Goal: Find contact information: Find contact information

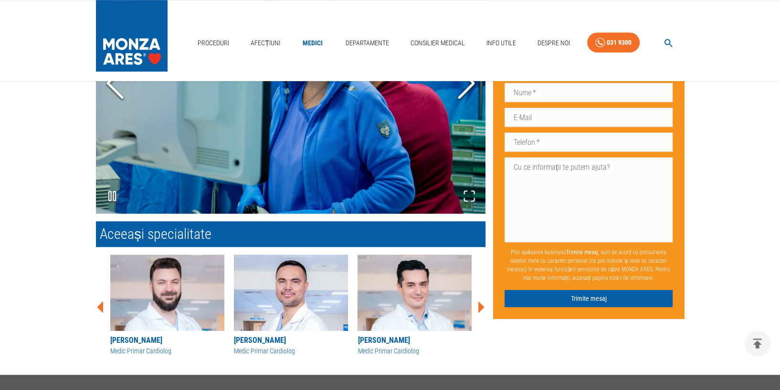
scroll to position [626, 0]
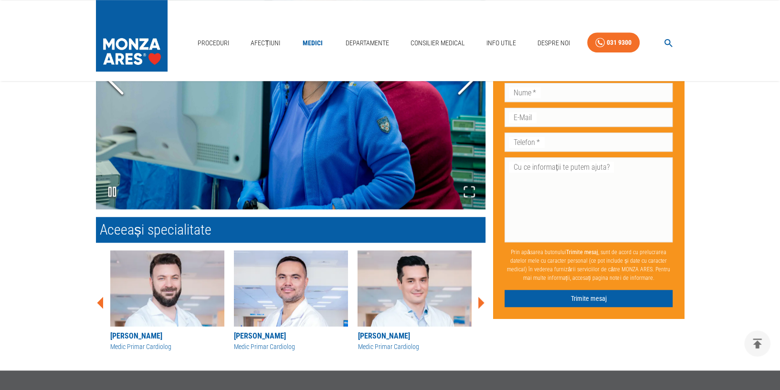
click at [480, 297] on icon at bounding box center [481, 303] width 6 height 12
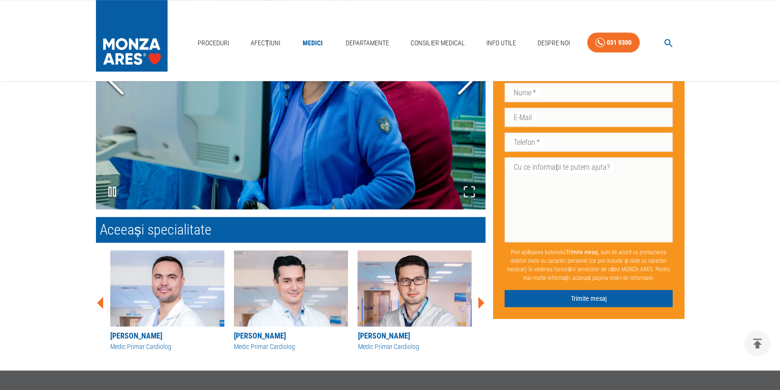
click at [480, 297] on icon at bounding box center [481, 303] width 6 height 12
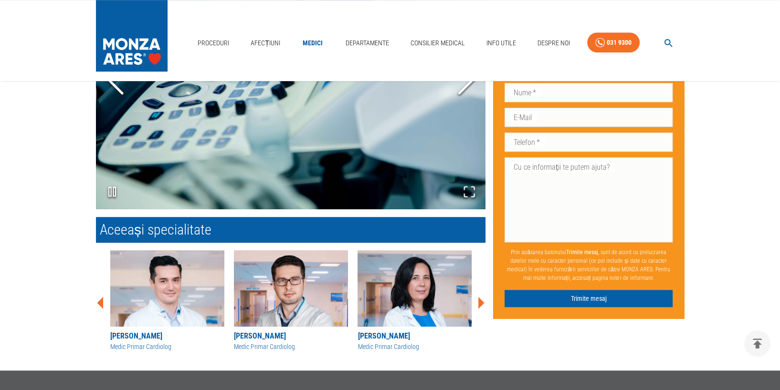
click at [480, 297] on icon at bounding box center [481, 303] width 6 height 12
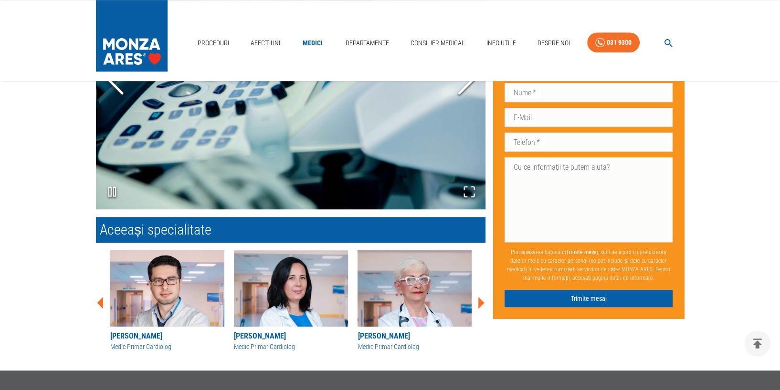
click at [480, 297] on icon at bounding box center [481, 303] width 6 height 12
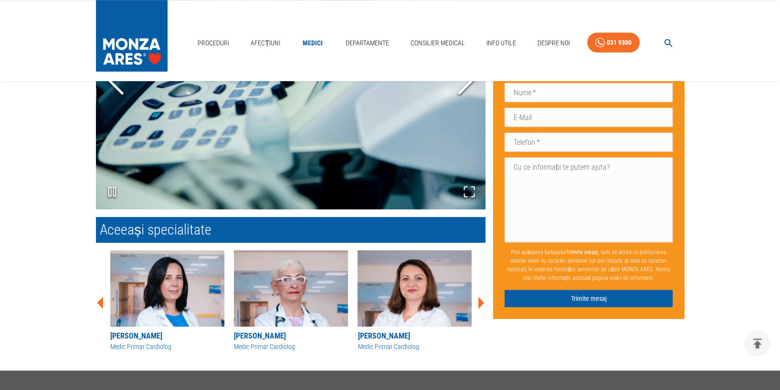
click at [480, 297] on icon at bounding box center [481, 303] width 6 height 12
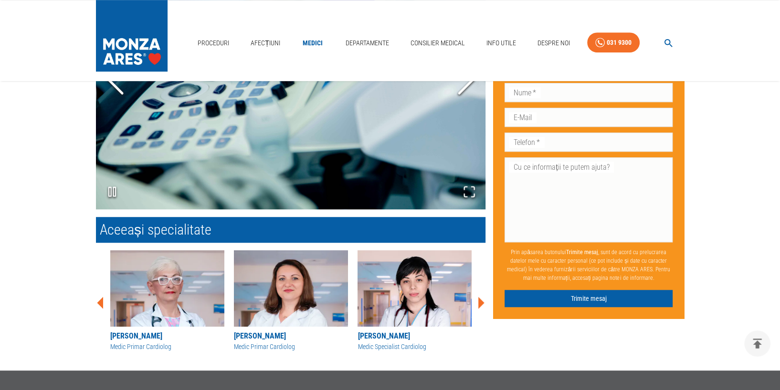
click at [480, 297] on icon at bounding box center [481, 303] width 6 height 12
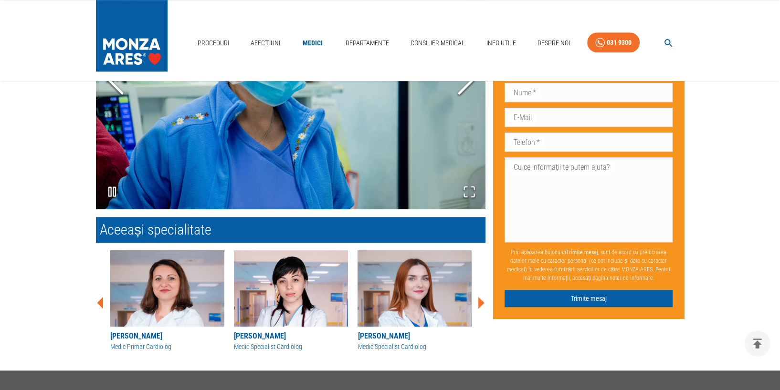
click at [480, 297] on icon at bounding box center [481, 303] width 6 height 12
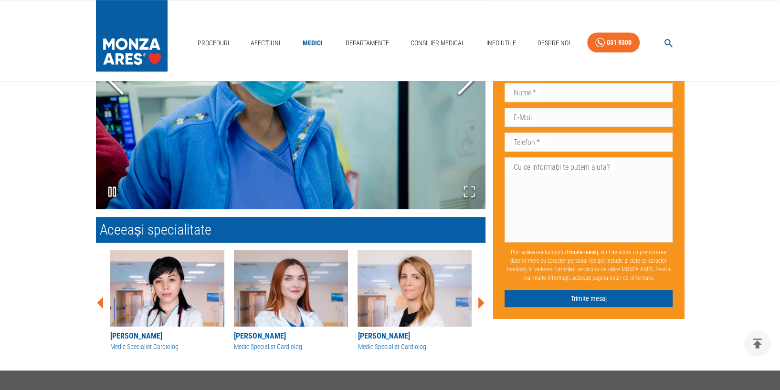
click at [480, 297] on icon at bounding box center [481, 303] width 6 height 12
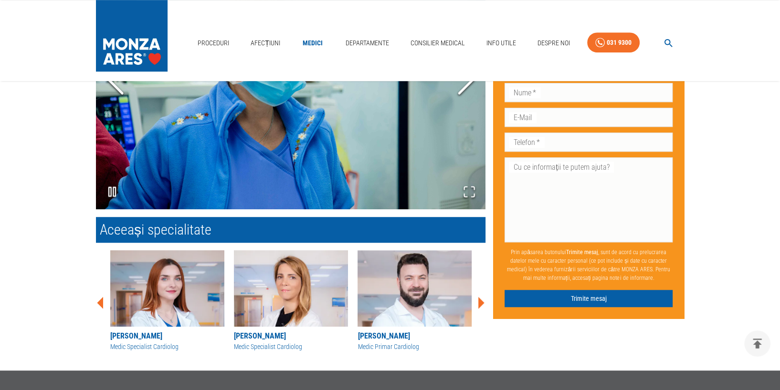
click at [480, 297] on icon at bounding box center [481, 303] width 6 height 12
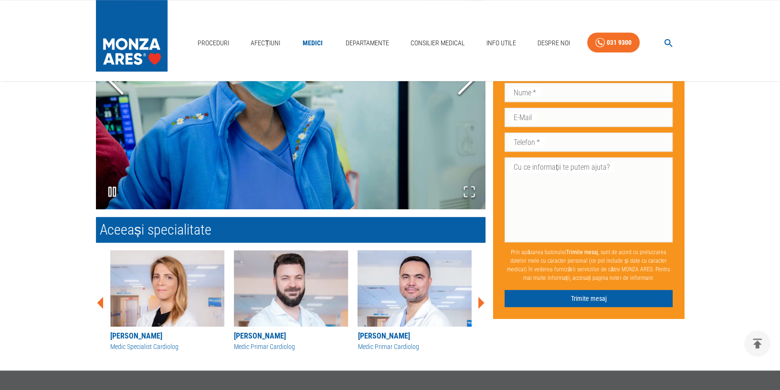
click at [480, 297] on icon at bounding box center [481, 303] width 6 height 12
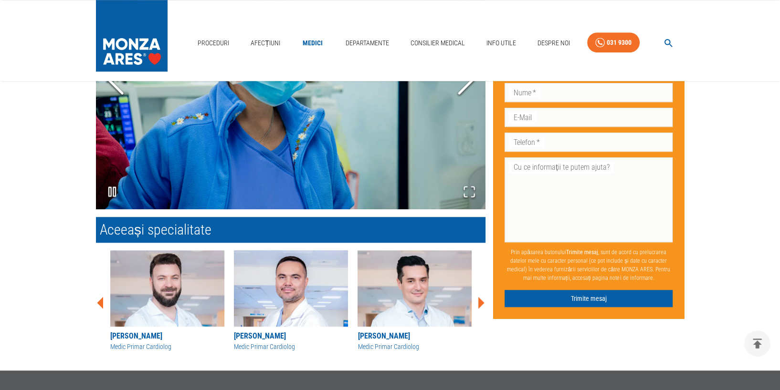
click at [480, 297] on icon at bounding box center [481, 303] width 6 height 12
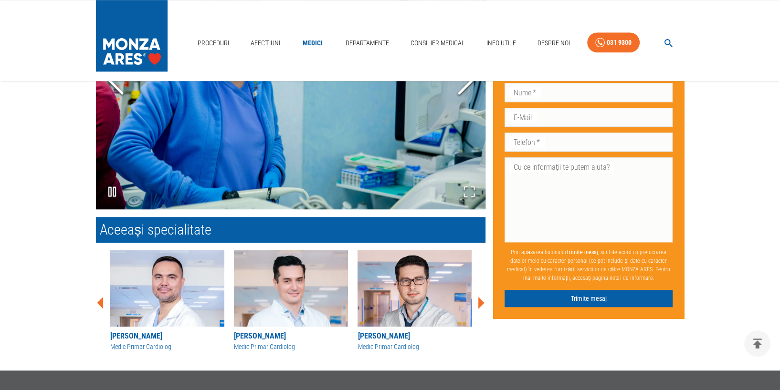
click at [480, 297] on icon at bounding box center [481, 303] width 6 height 12
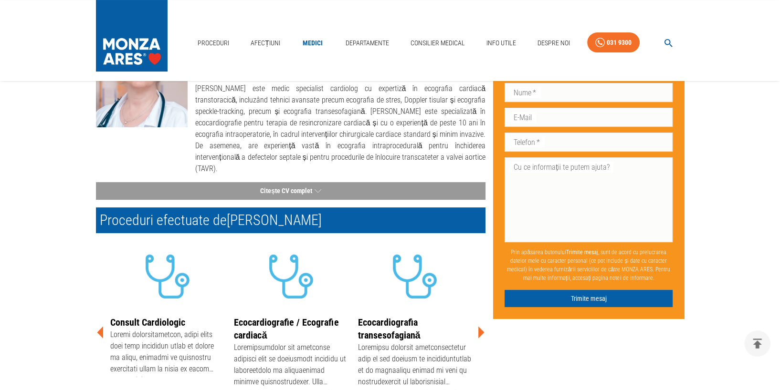
scroll to position [175, 0]
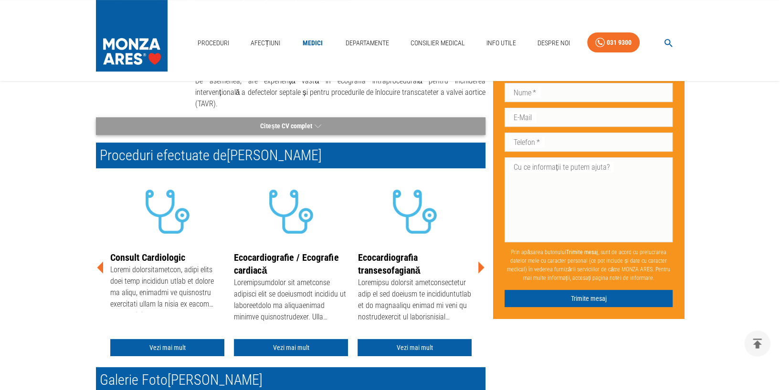
click at [411, 117] on button "Citește CV complet" at bounding box center [290, 126] width 389 height 18
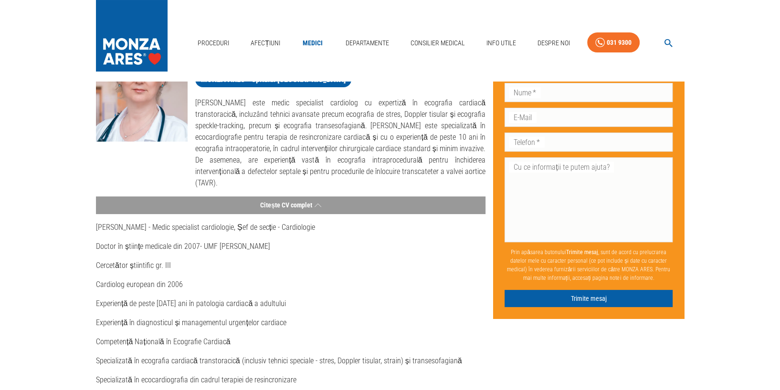
scroll to position [0, 0]
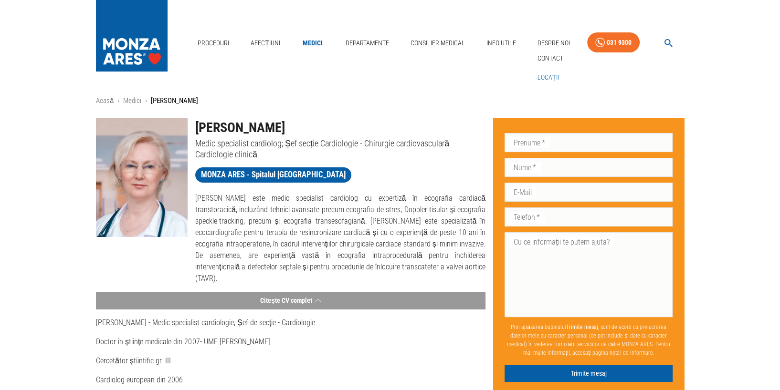
click at [549, 70] on link "Locații" at bounding box center [548, 78] width 26 height 16
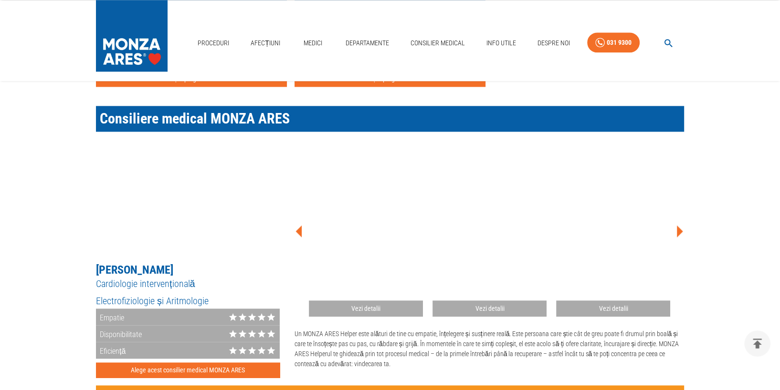
scroll to position [1163, 0]
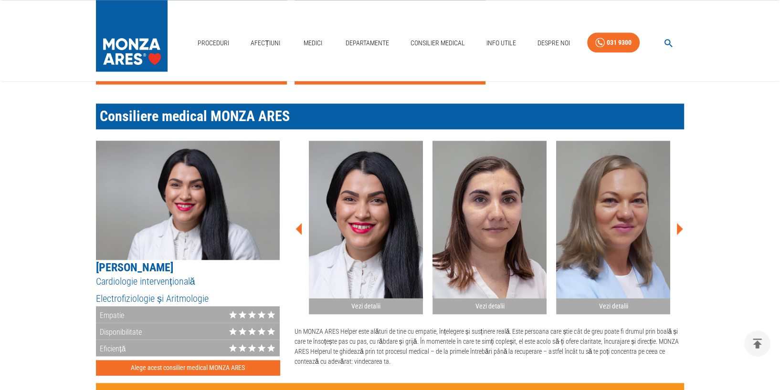
click at [679, 223] on icon at bounding box center [679, 229] width 29 height 29
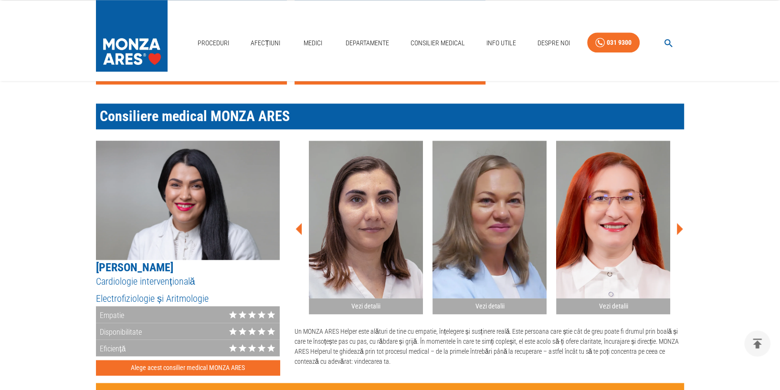
click at [679, 223] on icon at bounding box center [679, 229] width 29 height 29
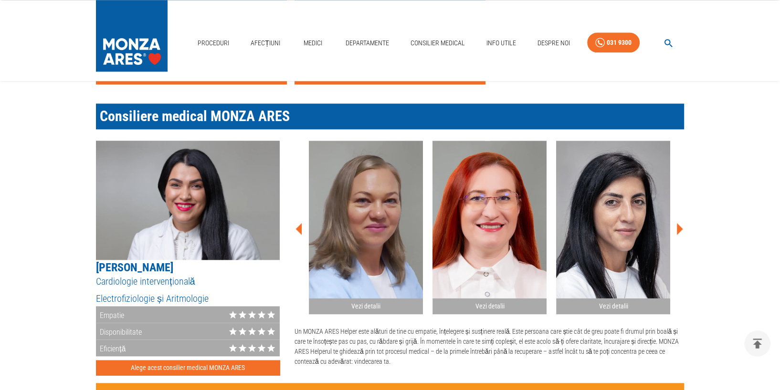
click at [679, 223] on icon at bounding box center [679, 229] width 29 height 29
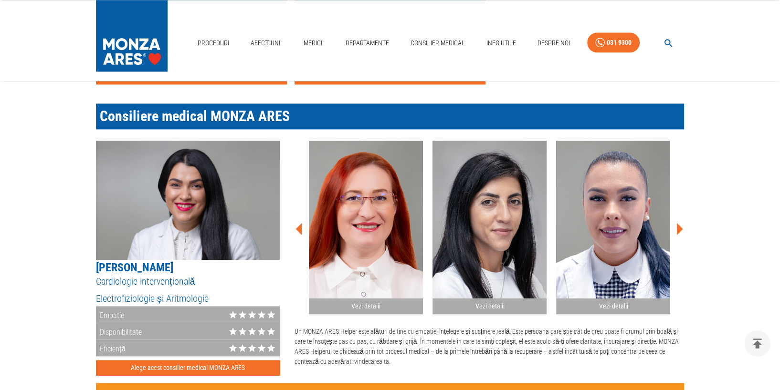
click at [679, 223] on icon at bounding box center [679, 229] width 29 height 29
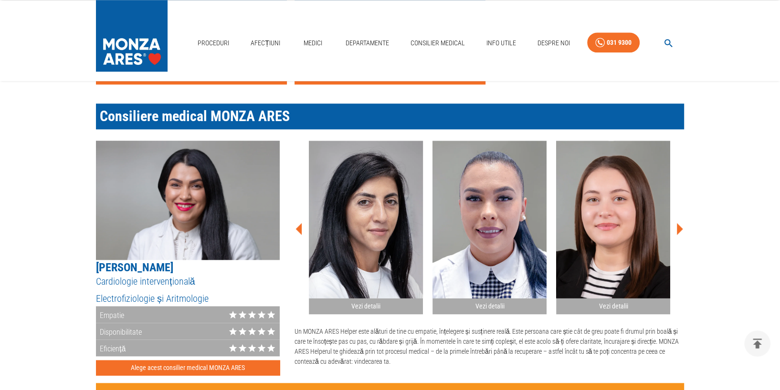
click at [679, 223] on icon at bounding box center [679, 229] width 29 height 29
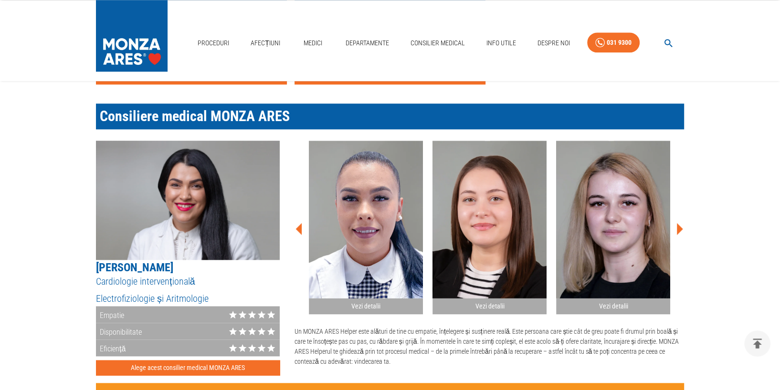
click at [679, 223] on icon at bounding box center [679, 229] width 29 height 29
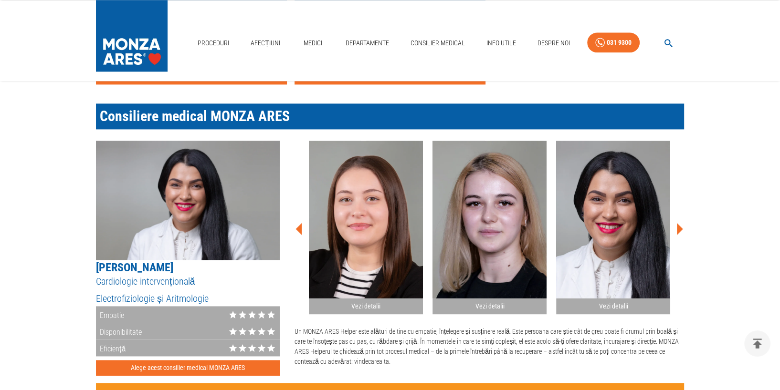
click at [679, 223] on icon at bounding box center [679, 229] width 29 height 29
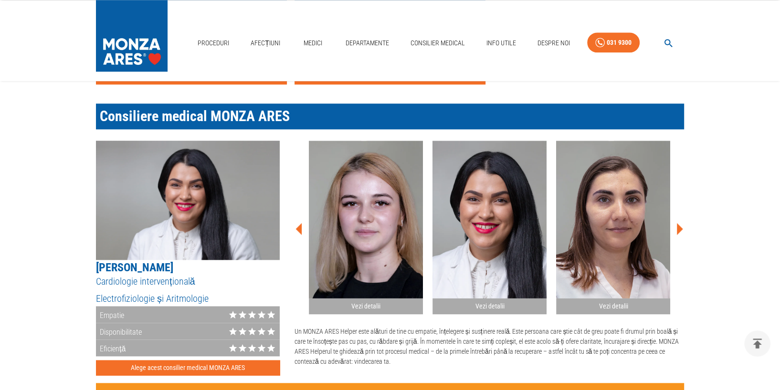
click at [679, 223] on icon at bounding box center [679, 229] width 29 height 29
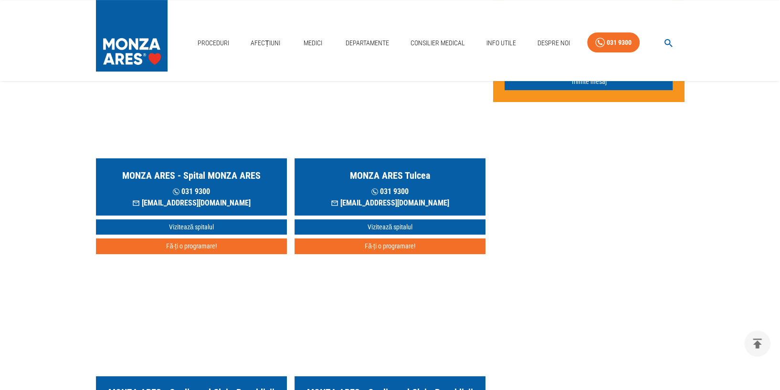
scroll to position [325, 0]
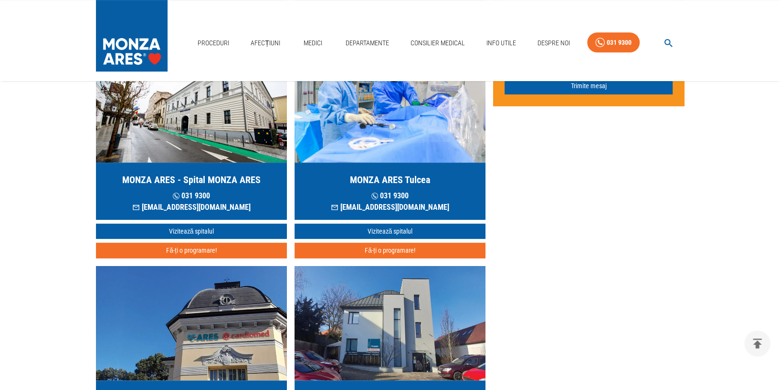
click at [439, 164] on div "MONZA ARES Tulcea [PHONE_NUMBER] [EMAIL_ADDRESS][DOMAIN_NAME]" at bounding box center [389, 191] width 191 height 57
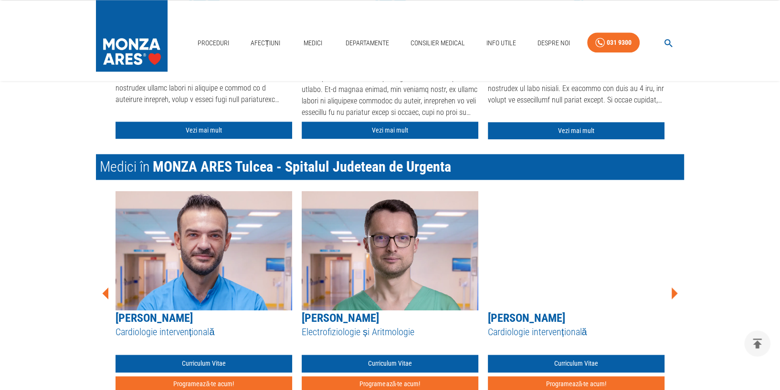
scroll to position [1223, 0]
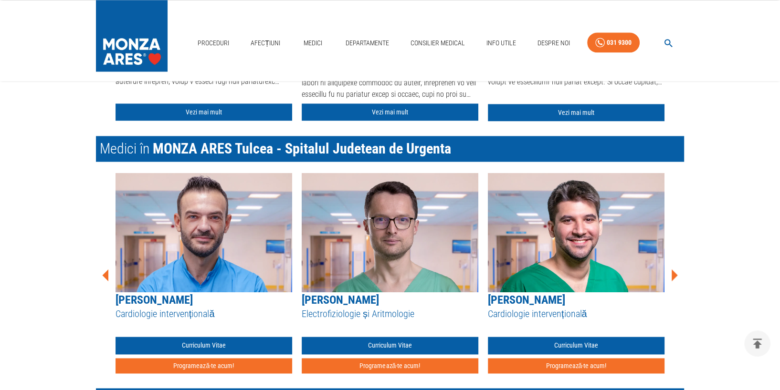
click at [675, 269] on icon at bounding box center [674, 275] width 6 height 12
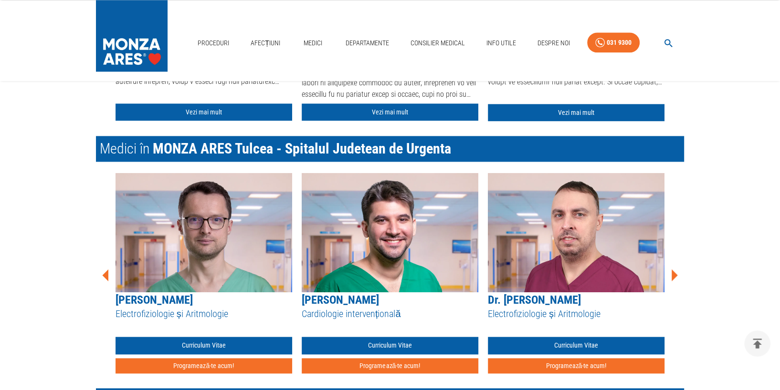
click at [675, 269] on icon at bounding box center [674, 275] width 6 height 12
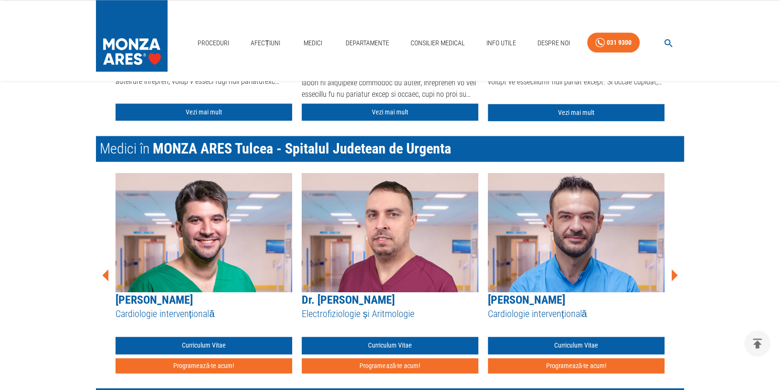
click at [675, 269] on icon at bounding box center [674, 275] width 6 height 12
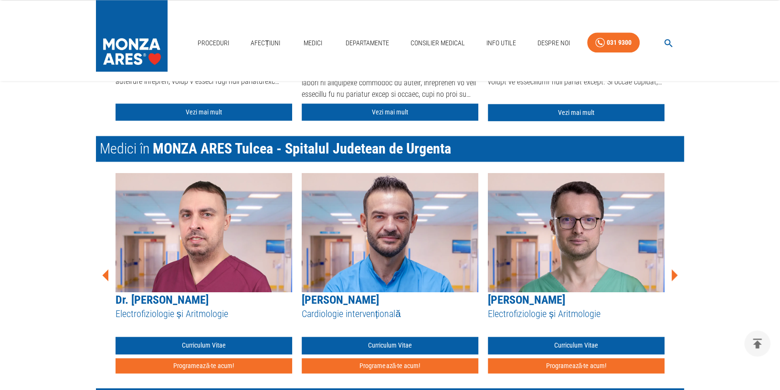
click at [675, 269] on icon at bounding box center [674, 275] width 6 height 12
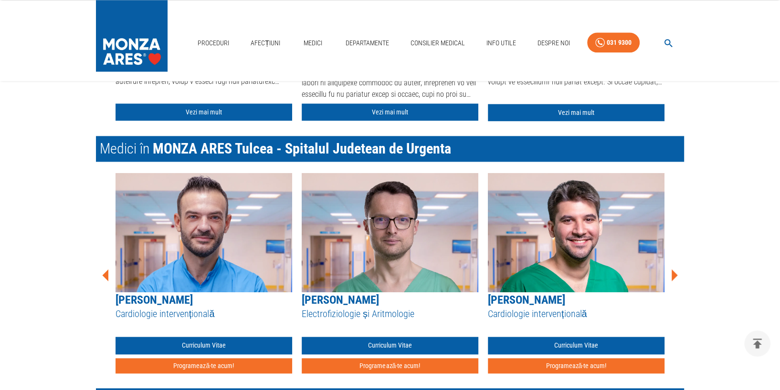
click at [675, 269] on icon at bounding box center [674, 275] width 6 height 12
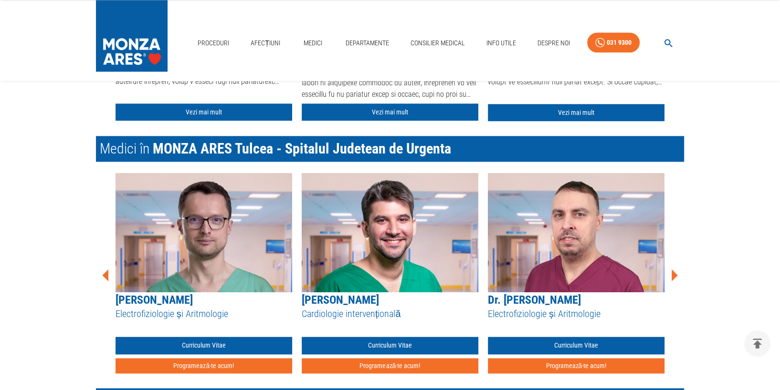
click at [675, 269] on icon at bounding box center [674, 275] width 6 height 12
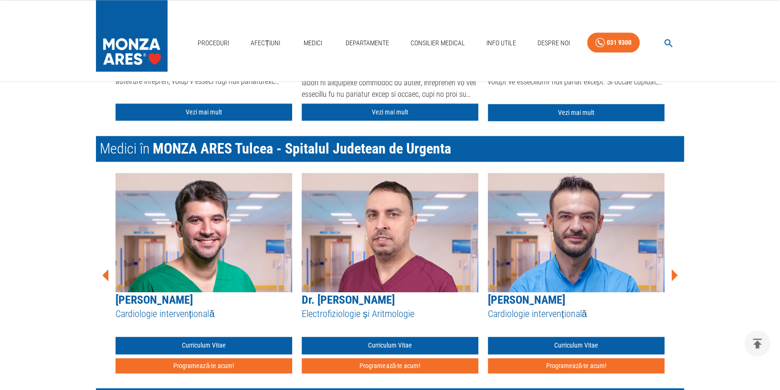
click at [675, 269] on icon at bounding box center [674, 275] width 6 height 12
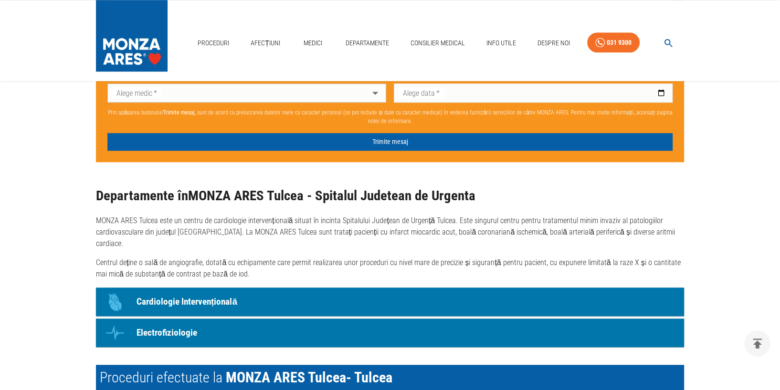
scroll to position [0, 0]
